Goal: Task Accomplishment & Management: Use online tool/utility

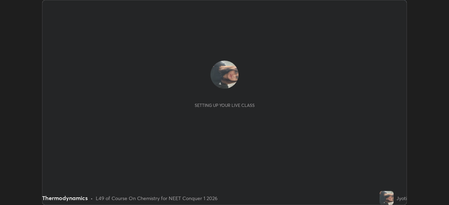
scroll to position [205, 448]
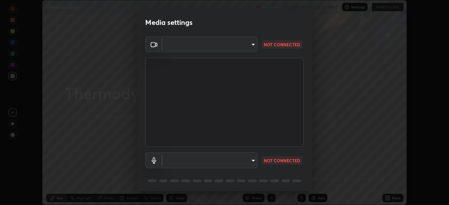
type input "4514f846d0bcb72f3252d7e45eebe9c98847c5fcf9957a3444b3c85dfbcf9b36"
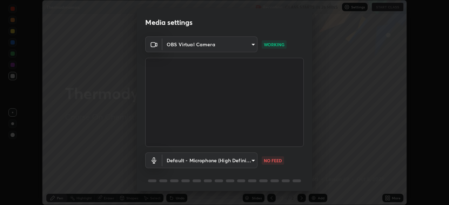
click at [252, 160] on body "Erase all Thermodynamics Recording CLASS STARTS IN 26 MINS Settings START CLASS…" at bounding box center [224, 102] width 449 height 205
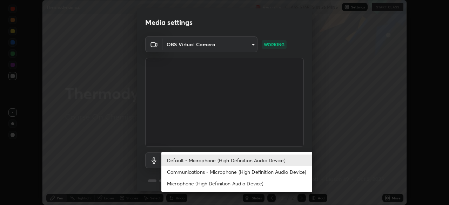
click at [214, 173] on li "Communications - Microphone (High Definition Audio Device)" at bounding box center [236, 172] width 151 height 12
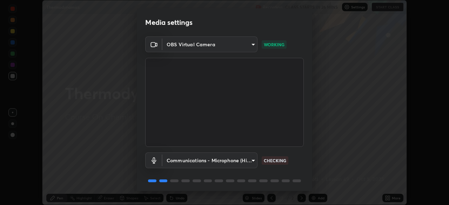
click at [249, 160] on body "Erase all Thermodynamics Recording CLASS STARTS IN 26 MINS Settings START CLASS…" at bounding box center [224, 102] width 449 height 205
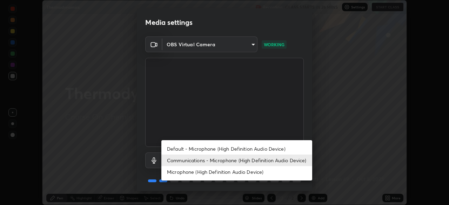
click at [222, 174] on li "Microphone (High Definition Audio Device)" at bounding box center [236, 172] width 151 height 12
type input "da7cc2eaa294be38586101b25d2aba7079a1b5a9103e516ec11c67783d1b4d76"
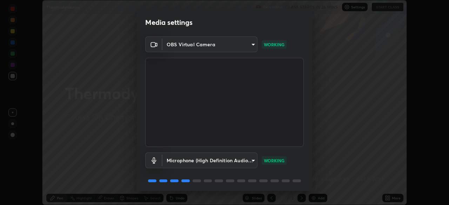
click at [346, 134] on div "Media settings OBS Virtual Camera 4514f846d0bcb72f3252d7e45eebe9c98847c5fcf9957…" at bounding box center [224, 102] width 449 height 205
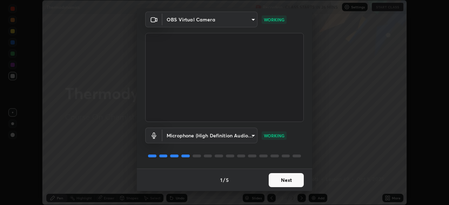
click at [280, 183] on button "Next" at bounding box center [286, 180] width 35 height 14
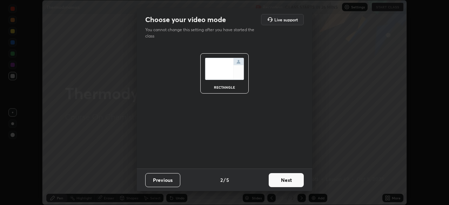
scroll to position [0, 0]
click at [288, 182] on button "Next" at bounding box center [286, 180] width 35 height 14
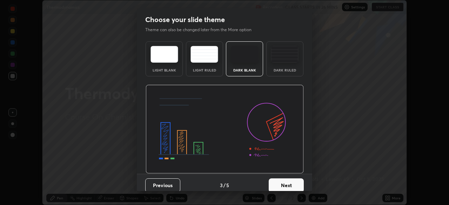
click at [285, 185] on button "Next" at bounding box center [286, 185] width 35 height 14
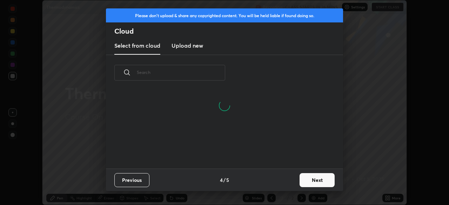
click at [305, 182] on button "Next" at bounding box center [316, 180] width 35 height 14
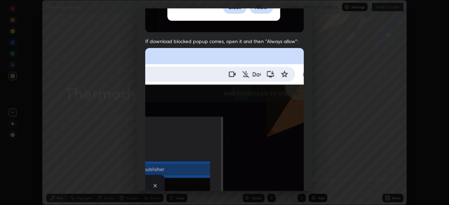
scroll to position [168, 0]
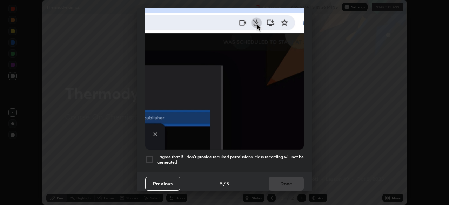
click at [150, 155] on div at bounding box center [149, 159] width 8 height 8
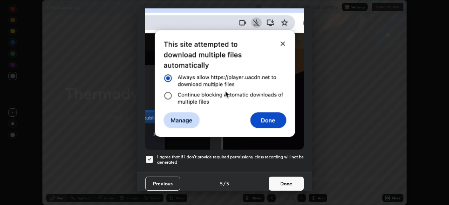
click at [284, 182] on button "Done" at bounding box center [286, 184] width 35 height 14
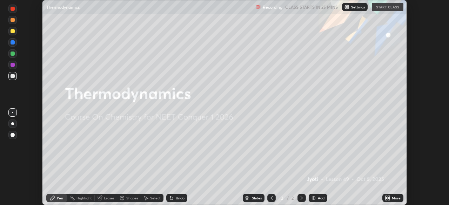
click at [385, 9] on div "Recording CLASS STARTS IN 25 MINS Settings START CLASS" at bounding box center [330, 7] width 148 height 14
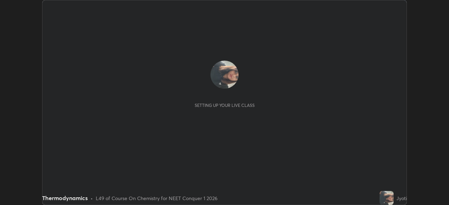
scroll to position [205, 448]
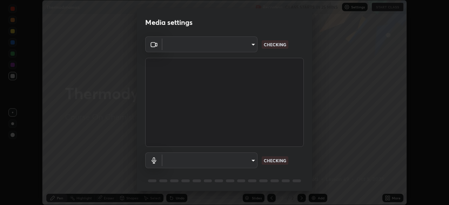
type input "4514f846d0bcb72f3252d7e45eebe9c98847c5fcf9957a3444b3c85dfbcf9b36"
type input "da7cc2eaa294be38586101b25d2aba7079a1b5a9103e516ec11c67783d1b4d76"
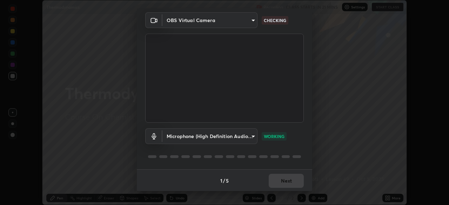
scroll to position [25, 0]
click at [289, 183] on div "1 / 5 Next" at bounding box center [224, 180] width 175 height 22
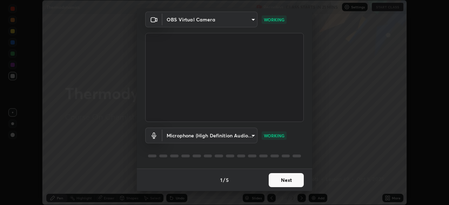
click at [286, 183] on button "Next" at bounding box center [286, 180] width 35 height 14
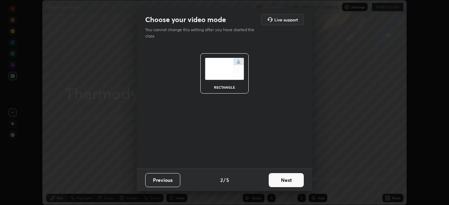
scroll to position [0, 0]
click at [290, 181] on button "Next" at bounding box center [286, 180] width 35 height 14
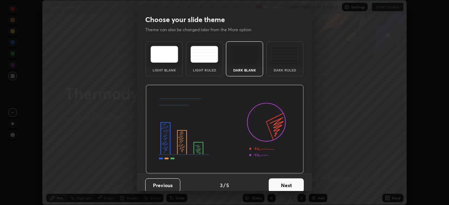
click at [290, 186] on button "Next" at bounding box center [286, 185] width 35 height 14
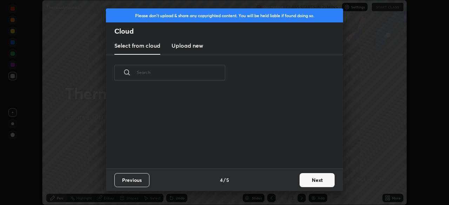
scroll to position [78, 225]
click at [313, 182] on button "Next" at bounding box center [316, 180] width 35 height 14
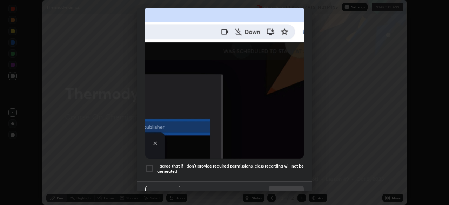
scroll to position [168, 0]
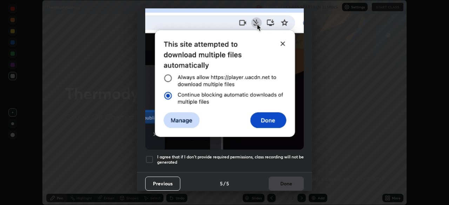
click at [150, 156] on div at bounding box center [149, 159] width 8 height 8
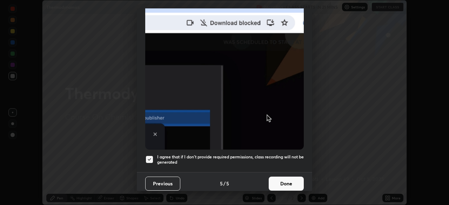
click at [285, 178] on button "Done" at bounding box center [286, 184] width 35 height 14
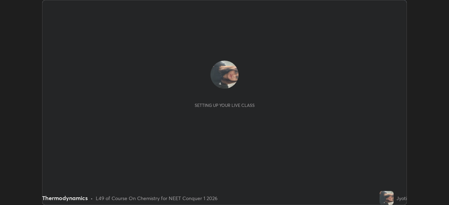
scroll to position [205, 448]
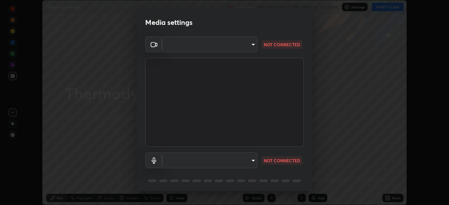
type input "4514f846d0bcb72f3252d7e45eebe9c98847c5fcf9957a3444b3c85dfbcf9b36"
type input "da7cc2eaa294be38586101b25d2aba7079a1b5a9103e516ec11c67783d1b4d76"
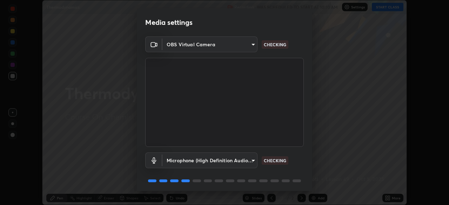
click at [250, 45] on body "Erase all Thermodynamics Recording WAS SCHEDULED TO START AT 10:10 AM Settings …" at bounding box center [224, 102] width 449 height 205
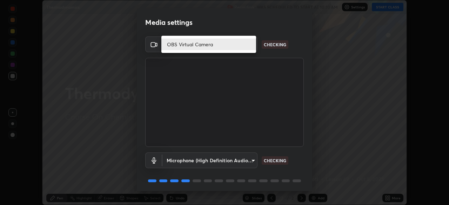
click at [239, 44] on li "OBS Virtual Camera" at bounding box center [208, 45] width 95 height 12
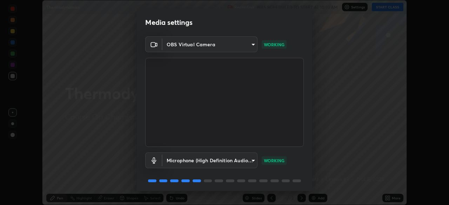
scroll to position [25, 0]
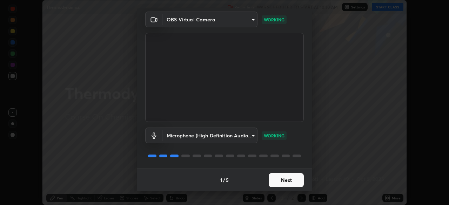
click at [283, 181] on button "Next" at bounding box center [286, 180] width 35 height 14
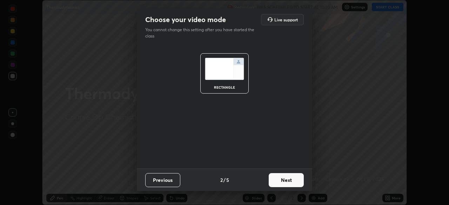
click at [282, 182] on button "Next" at bounding box center [286, 180] width 35 height 14
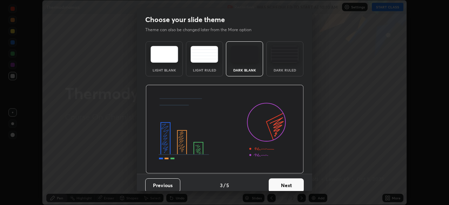
click at [285, 185] on button "Next" at bounding box center [286, 185] width 35 height 14
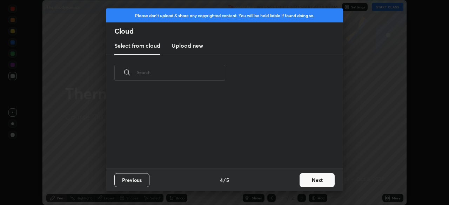
click at [311, 184] on button "Next" at bounding box center [316, 180] width 35 height 14
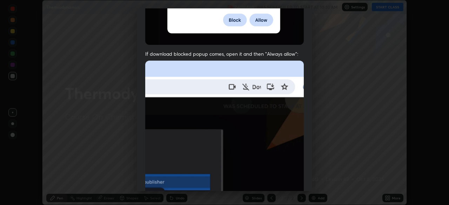
scroll to position [168, 0]
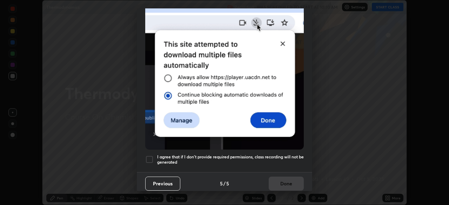
click at [151, 155] on div at bounding box center [149, 159] width 8 height 8
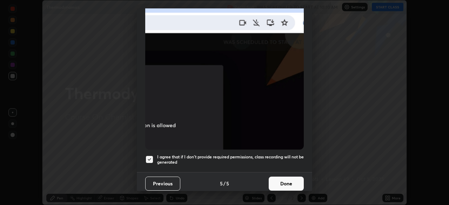
click at [287, 184] on button "Done" at bounding box center [286, 184] width 35 height 14
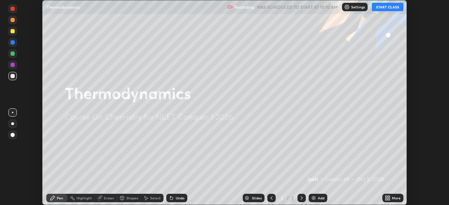
click at [378, 9] on button "START CLASS" at bounding box center [388, 7] width 32 height 8
